Goal: Task Accomplishment & Management: Complete application form

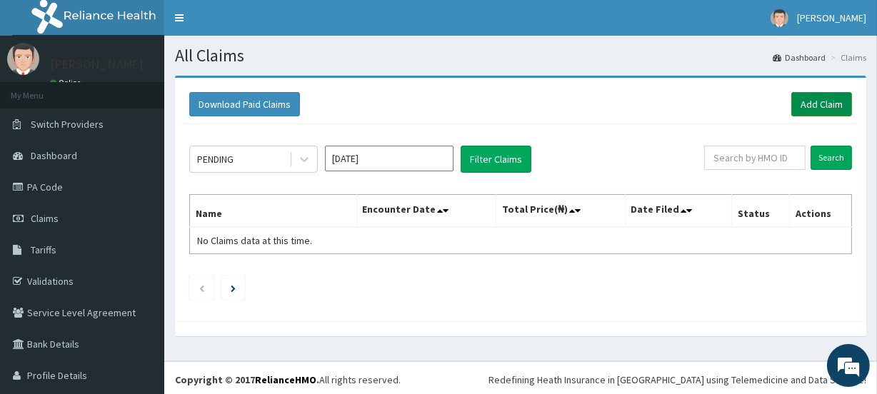
click at [819, 101] on link "Add Claim" at bounding box center [822, 104] width 61 height 24
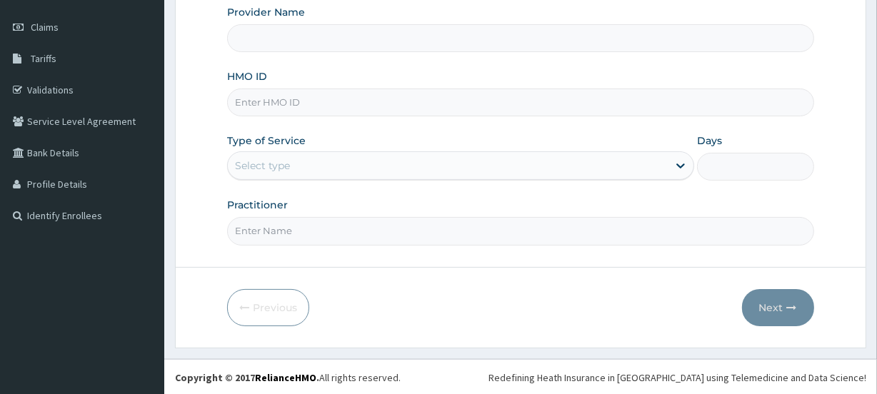
click at [329, 91] on input "HMO ID" at bounding box center [520, 103] width 587 height 28
type input "Primus Hospital Ltd"
type input "FAB/10145/B"
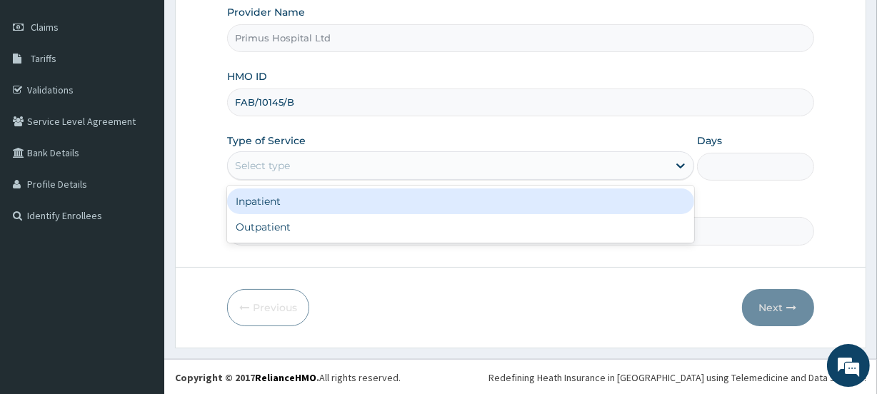
click at [274, 165] on div "Select type" at bounding box center [262, 166] width 55 height 14
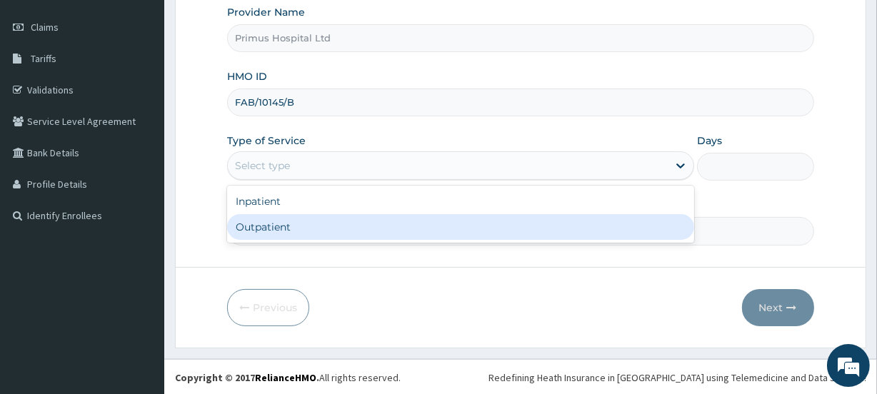
click at [279, 238] on div "Outpatient" at bounding box center [460, 227] width 467 height 26
type input "1"
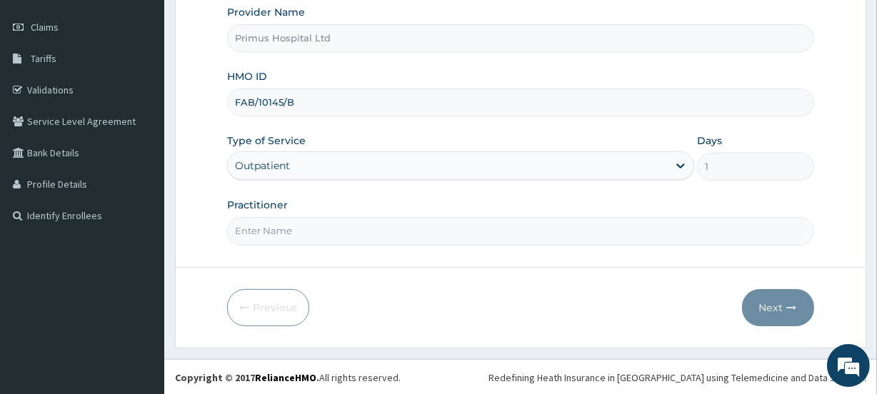
drag, startPoint x: 310, startPoint y: 234, endPoint x: 309, endPoint y: 244, distance: 10.0
click at [310, 234] on input "Practitioner" at bounding box center [520, 231] width 587 height 28
type input "DR S O ALIU"
click at [775, 308] on button "Next" at bounding box center [778, 307] width 72 height 37
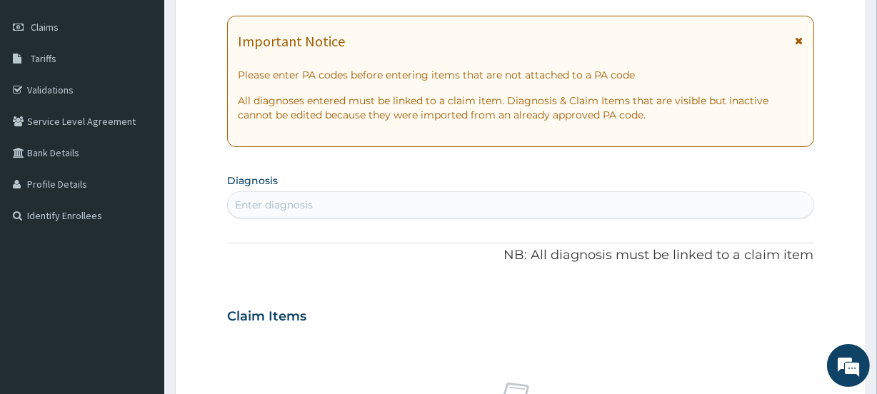
click at [382, 210] on div "Enter diagnosis" at bounding box center [520, 205] width 585 height 23
type input "MALAR"
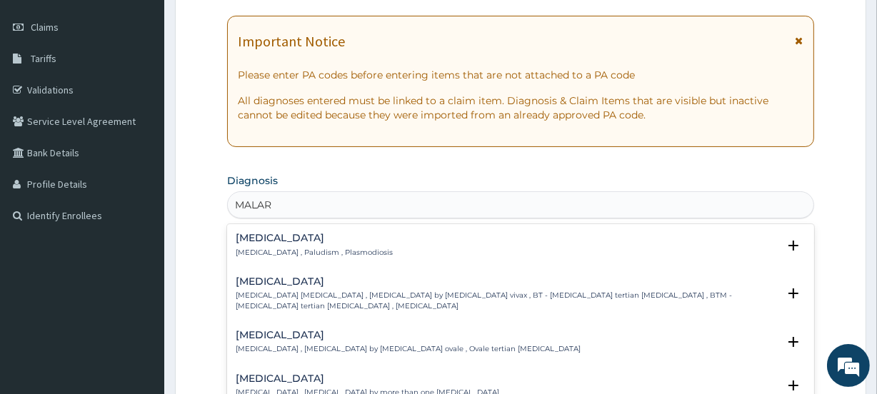
click at [282, 236] on h4 "Malaria" at bounding box center [314, 238] width 157 height 11
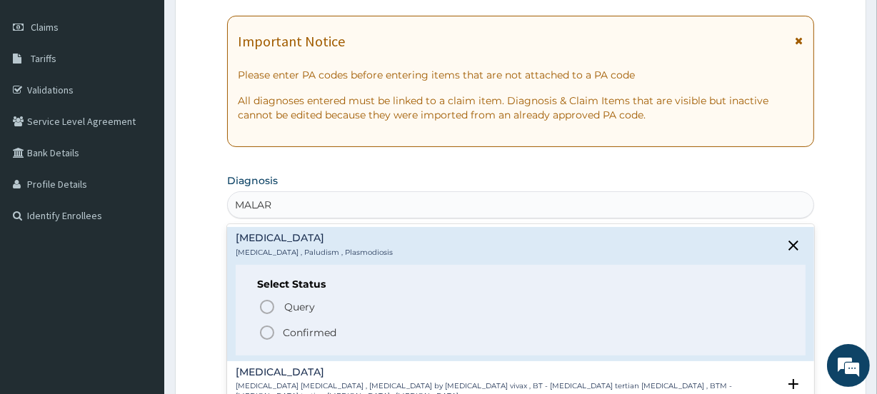
click at [263, 324] on icon "status option filled" at bounding box center [267, 332] width 17 height 17
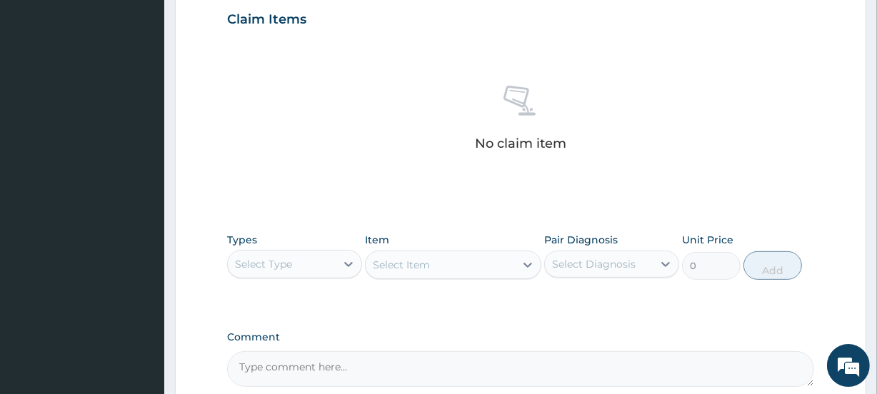
scroll to position [635, 0]
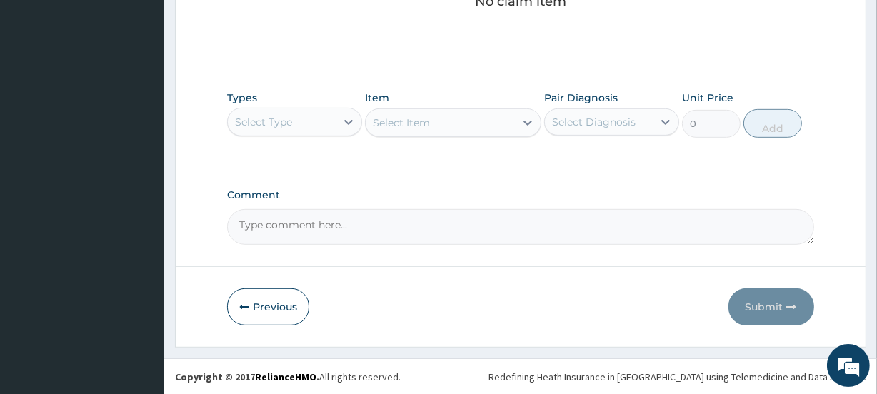
click at [293, 129] on div "Select Type" at bounding box center [282, 122] width 108 height 23
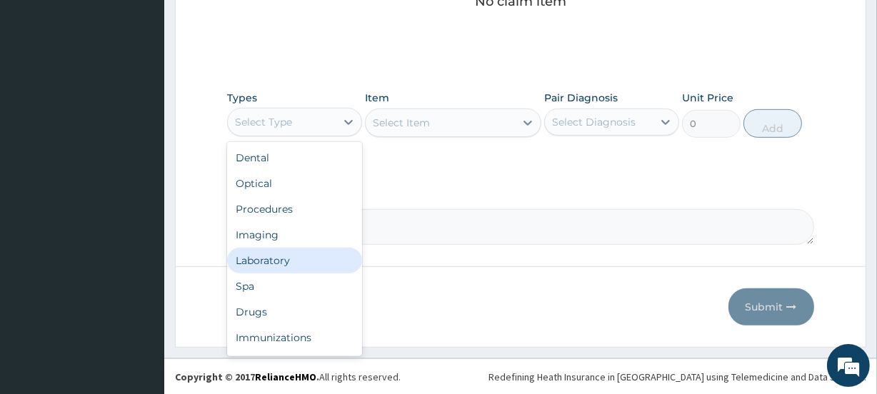
click at [269, 256] on div "Laboratory" at bounding box center [294, 261] width 135 height 26
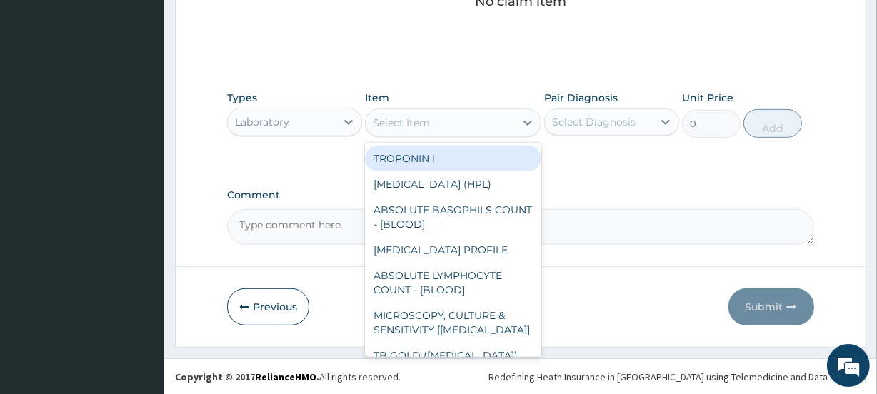
click at [397, 130] on div "Select Item" at bounding box center [440, 122] width 149 height 23
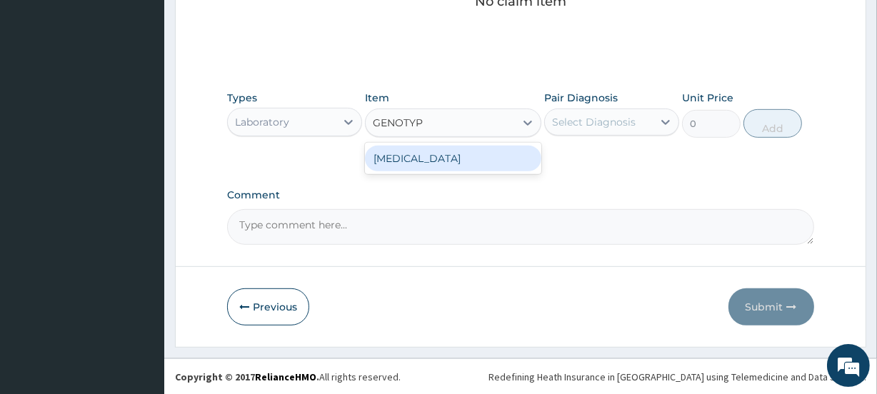
type input "GENOTYPE"
drag, startPoint x: 492, startPoint y: 156, endPoint x: 503, endPoint y: 154, distance: 11.5
click at [492, 156] on div "GENOTYPE" at bounding box center [453, 159] width 176 height 26
type input "2250"
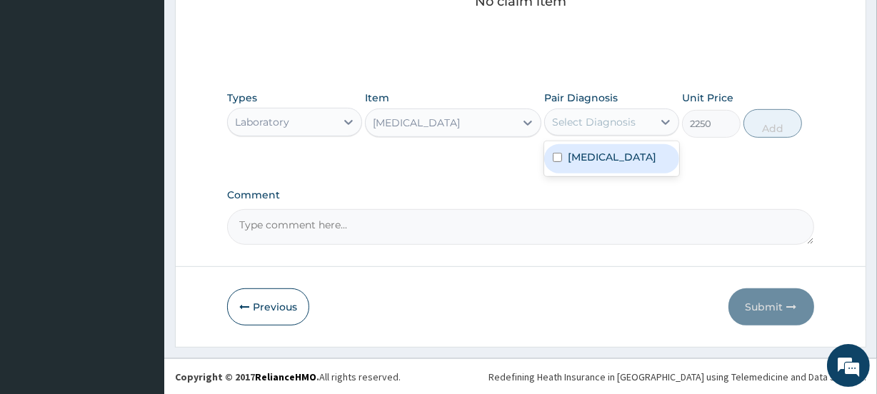
click at [612, 121] on div "Select Diagnosis" at bounding box center [594, 122] width 84 height 14
click at [614, 156] on div "Malaria" at bounding box center [611, 158] width 135 height 29
checkbox input "true"
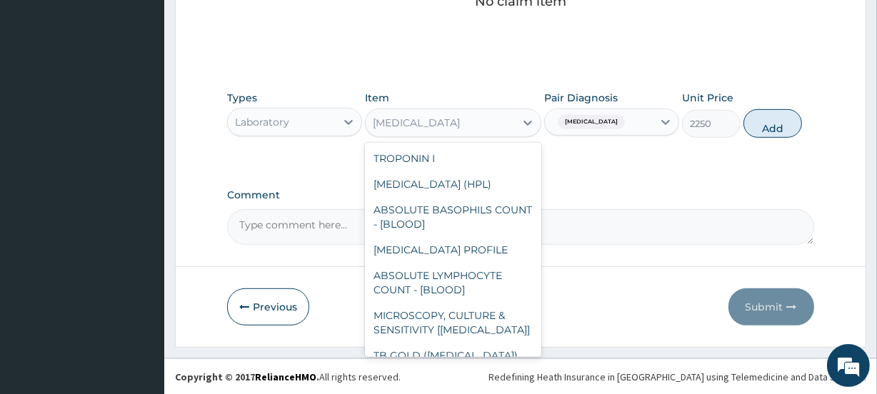
click at [434, 125] on div "GENOTYPE" at bounding box center [440, 122] width 149 height 23
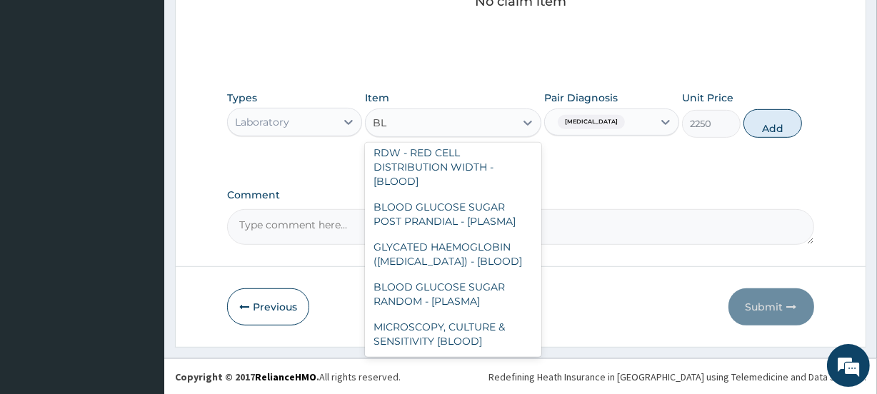
scroll to position [63, 0]
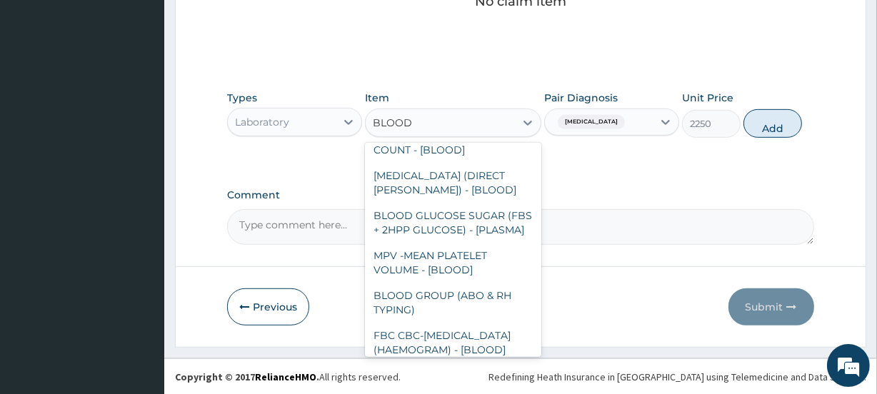
type input "BLOOD"
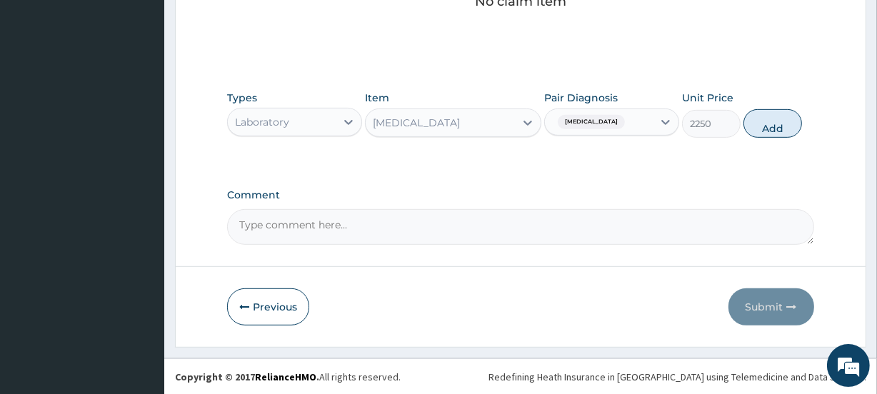
click at [461, 135] on div "GENOTYPE" at bounding box center [453, 123] width 176 height 29
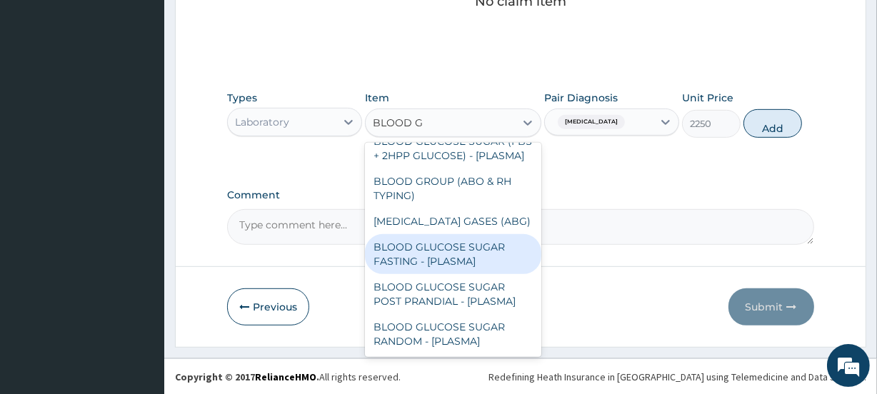
scroll to position [0, 0]
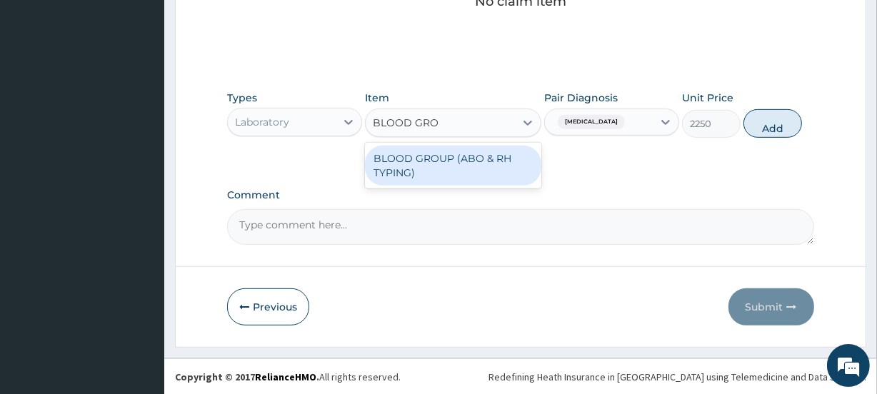
type input "BLOOD GROU"
drag, startPoint x: 459, startPoint y: 177, endPoint x: 351, endPoint y: 223, distance: 117.2
click at [459, 178] on div "BLOOD GROUP (ABO & RH TYPING)" at bounding box center [453, 166] width 176 height 40
type input "2187.5"
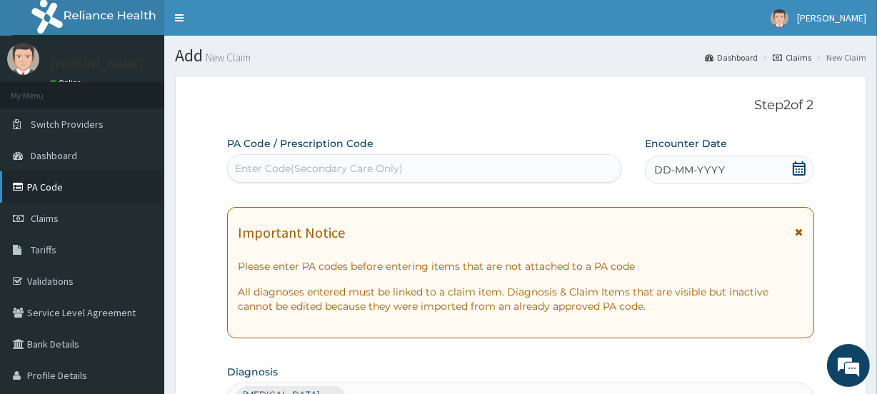
click at [58, 185] on link "PA Code" at bounding box center [82, 186] width 164 height 31
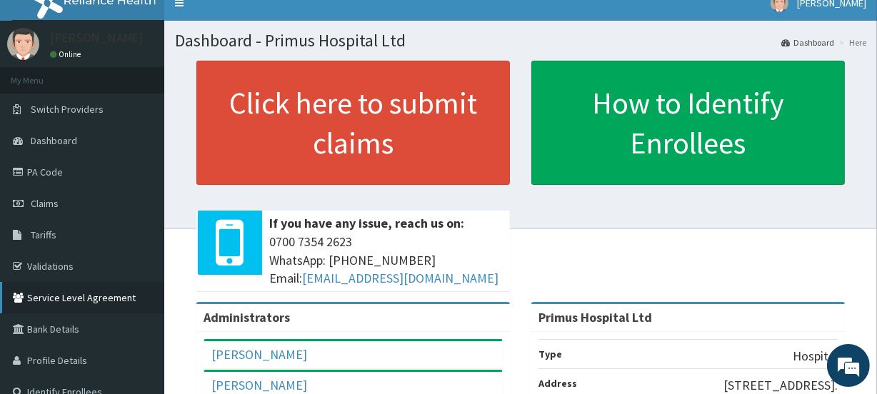
scroll to position [64, 0]
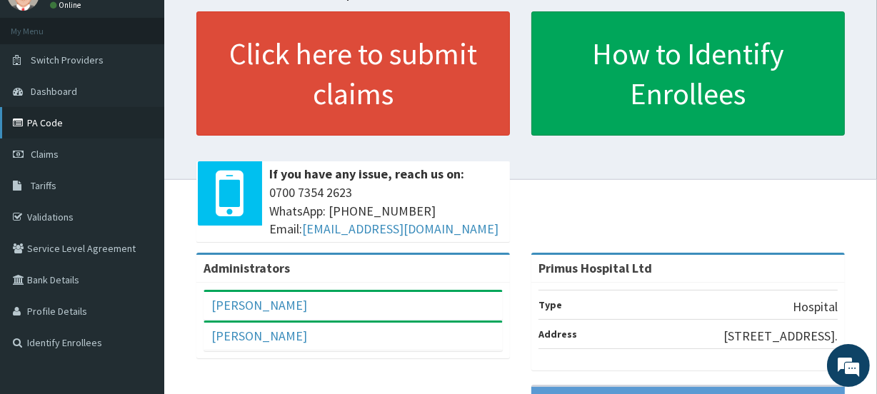
click at [40, 125] on link "PA Code" at bounding box center [82, 122] width 164 height 31
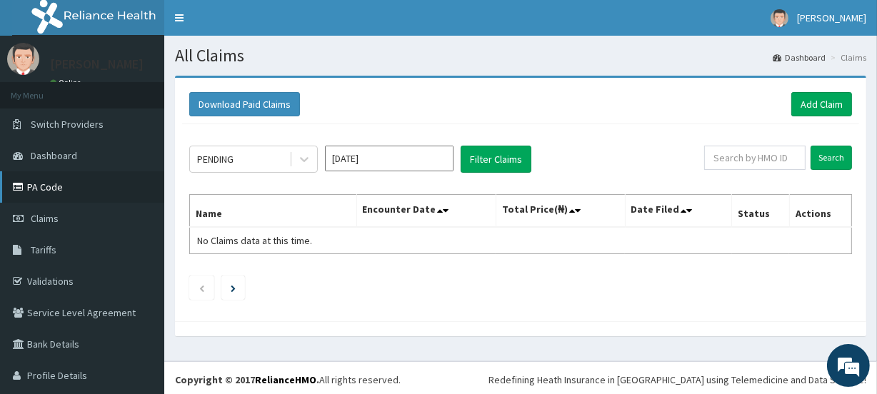
click at [57, 191] on link "PA Code" at bounding box center [82, 186] width 164 height 31
